Goal: Contribute content

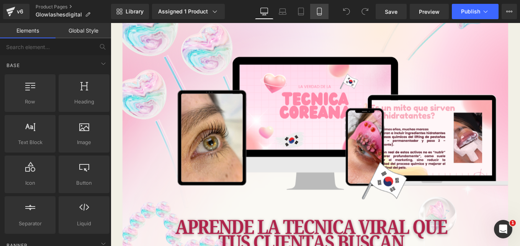
click at [321, 9] on icon at bounding box center [319, 11] width 4 height 7
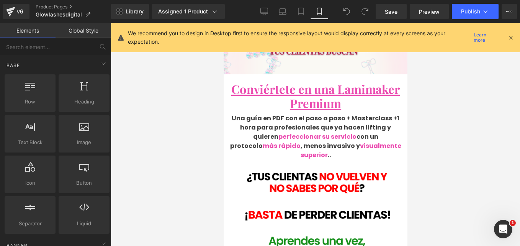
scroll to position [994, 0]
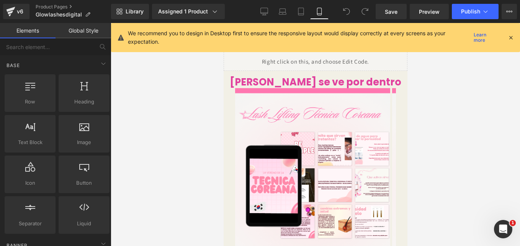
click at [510, 37] on icon at bounding box center [510, 37] width 7 height 7
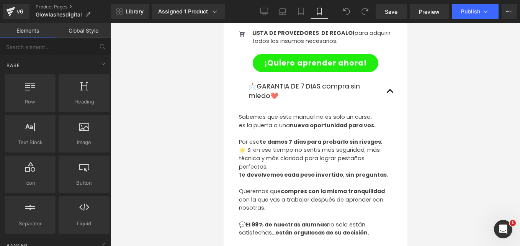
scroll to position [2105, 0]
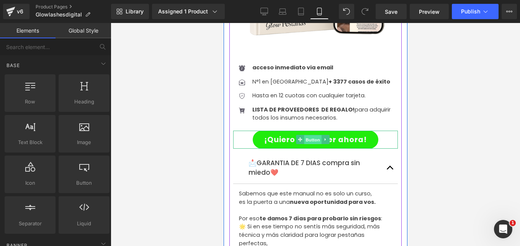
click at [313, 135] on span "Button" at bounding box center [313, 139] width 18 height 9
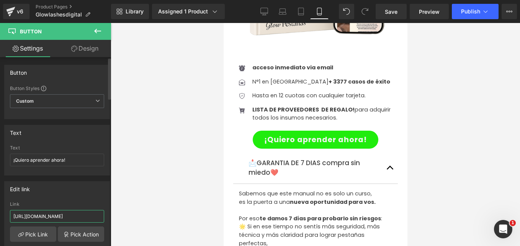
drag, startPoint x: 78, startPoint y: 214, endPoint x: 4, endPoint y: 184, distance: 80.1
click at [0, 188] on html "Button You are previewing how the will restyle your page. You can not edit Elem…" at bounding box center [260, 123] width 520 height 246
paste input "8c2ulg"
type input "[URL][DOMAIN_NAME]"
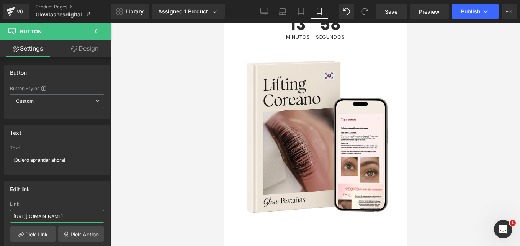
scroll to position [2719, 0]
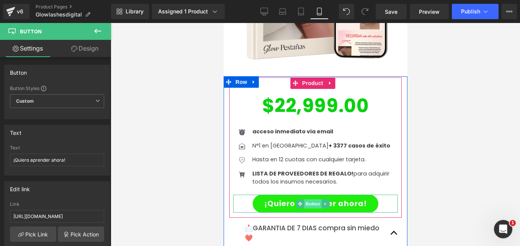
click at [310, 199] on span "Button" at bounding box center [313, 203] width 18 height 9
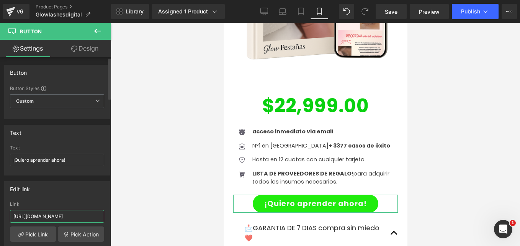
drag, startPoint x: 68, startPoint y: 214, endPoint x: 0, endPoint y: 221, distance: 68.1
click at [0, 221] on html "Button You are previewing how the will restyle your page. You can not edit Elem…" at bounding box center [260, 123] width 520 height 246
paste input "8c2ulg"
type input "[URL][DOMAIN_NAME]"
click at [389, 13] on span "Save" at bounding box center [391, 12] width 13 height 8
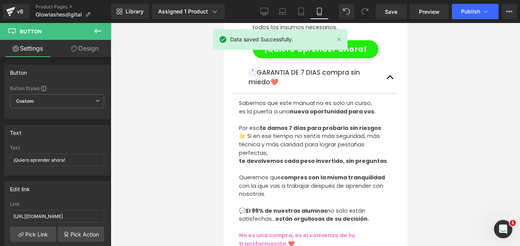
scroll to position [2004, 0]
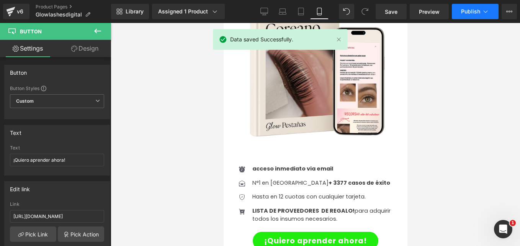
click at [477, 10] on span "Publish" at bounding box center [470, 11] width 19 height 6
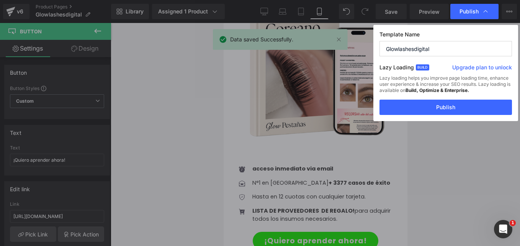
click at [427, 108] on button "Publish" at bounding box center [446, 107] width 133 height 15
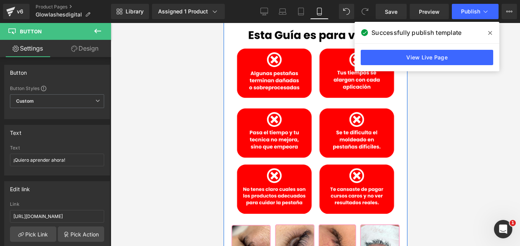
scroll to position [242, 0]
